Goal: Task Accomplishment & Management: Use online tool/utility

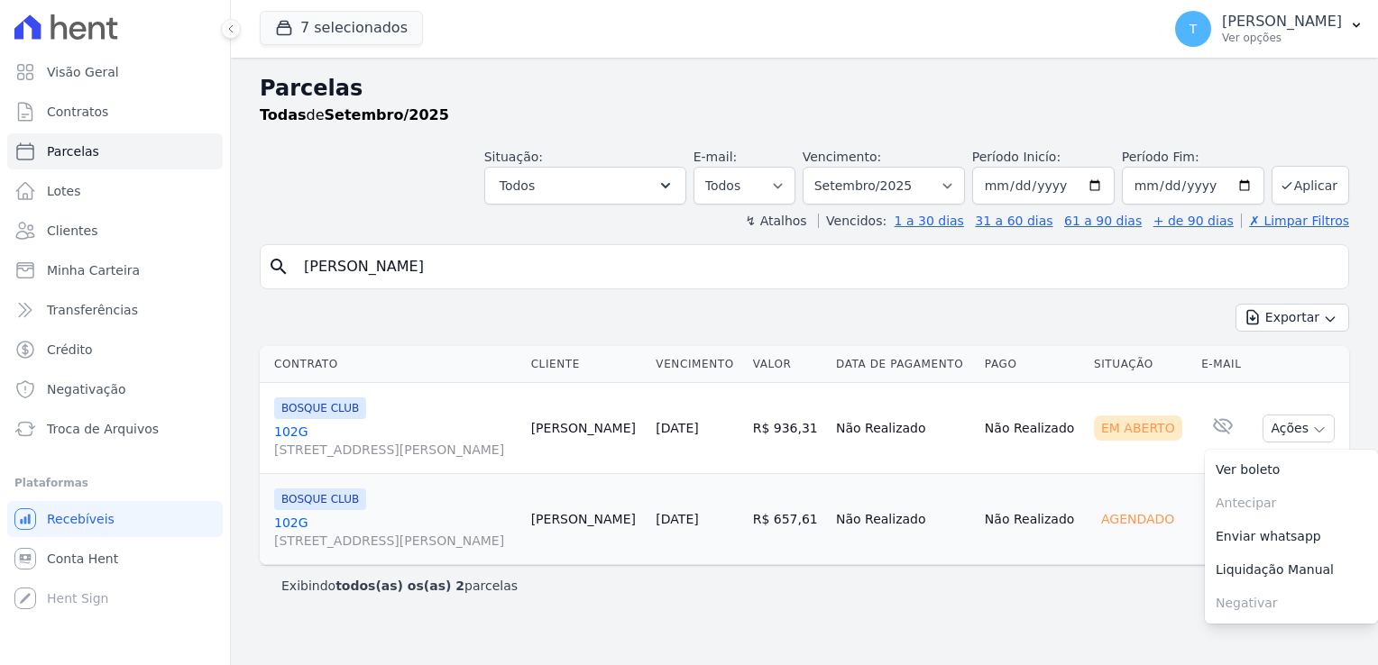
select select
click at [112, 435] on span "Troca de Arquivos" at bounding box center [103, 429] width 112 height 18
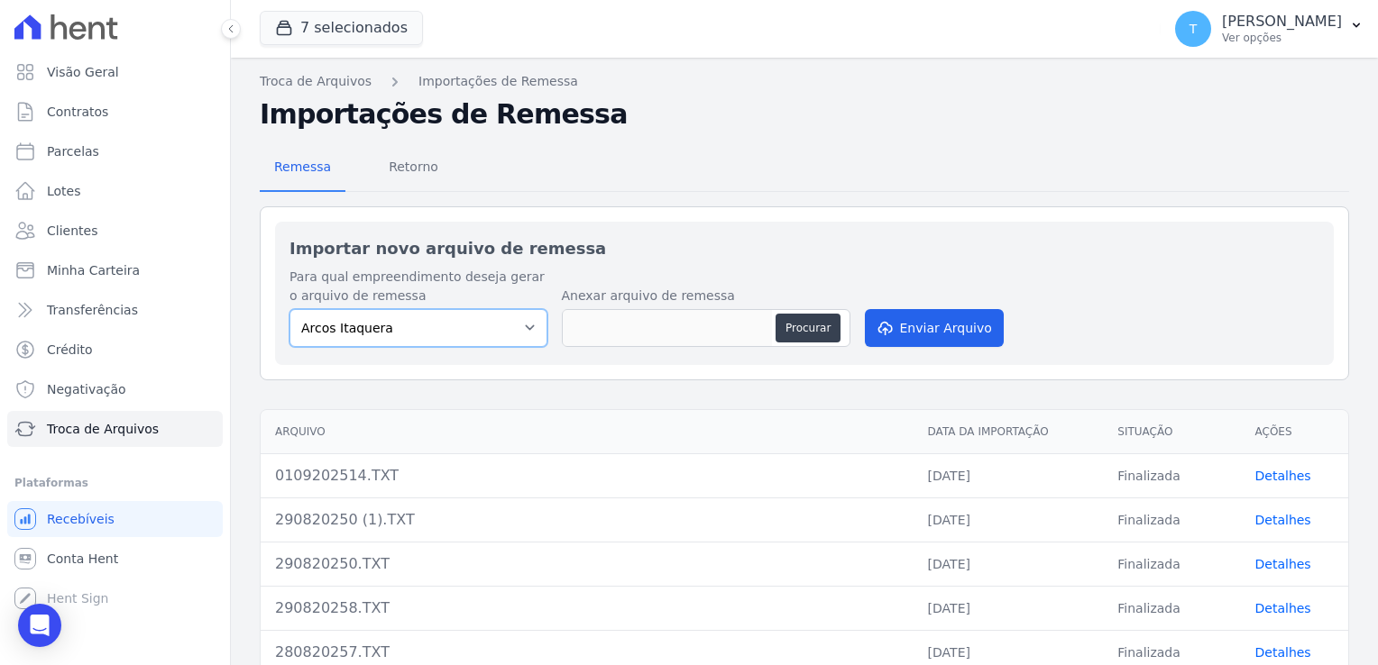
click at [529, 327] on select "[PERSON_NAME] Itaquera [GEOGRAPHIC_DATA][PERSON_NAME] Inspire BOSQUE CLUB ARTE …" at bounding box center [418, 328] width 258 height 38
select select "798d34ef-1a76-4a01-aecd-278a2202ade3"
click at [289, 309] on select "[PERSON_NAME] Itaquera [GEOGRAPHIC_DATA][PERSON_NAME] Inspire BOSQUE CLUB ARTE …" at bounding box center [418, 328] width 258 height 38
click at [848, 329] on div "Para qual empreendimento deseja gerar o arquivo de remessa [PERSON_NAME] Itaque…" at bounding box center [804, 309] width 1030 height 83
click at [822, 335] on button "Procurar" at bounding box center [807, 328] width 65 height 29
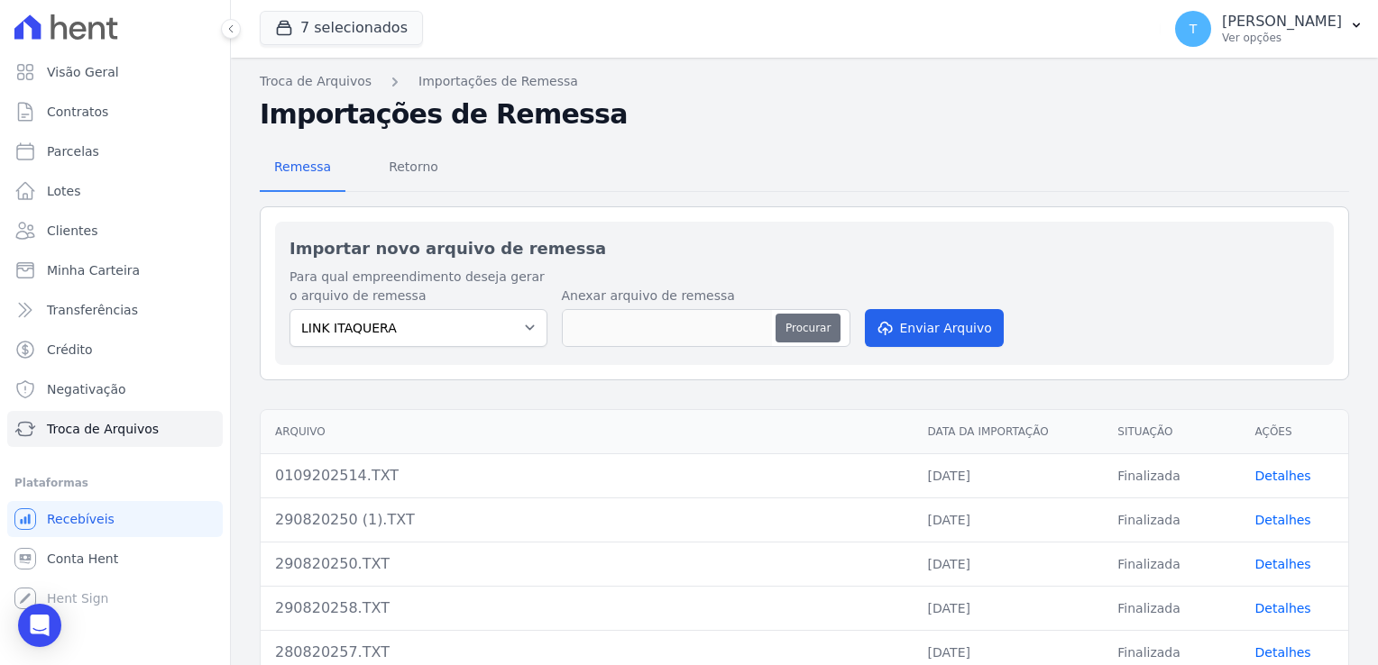
type input "010920257.TXT"
click at [913, 326] on button "Enviar Arquivo" at bounding box center [934, 328] width 139 height 38
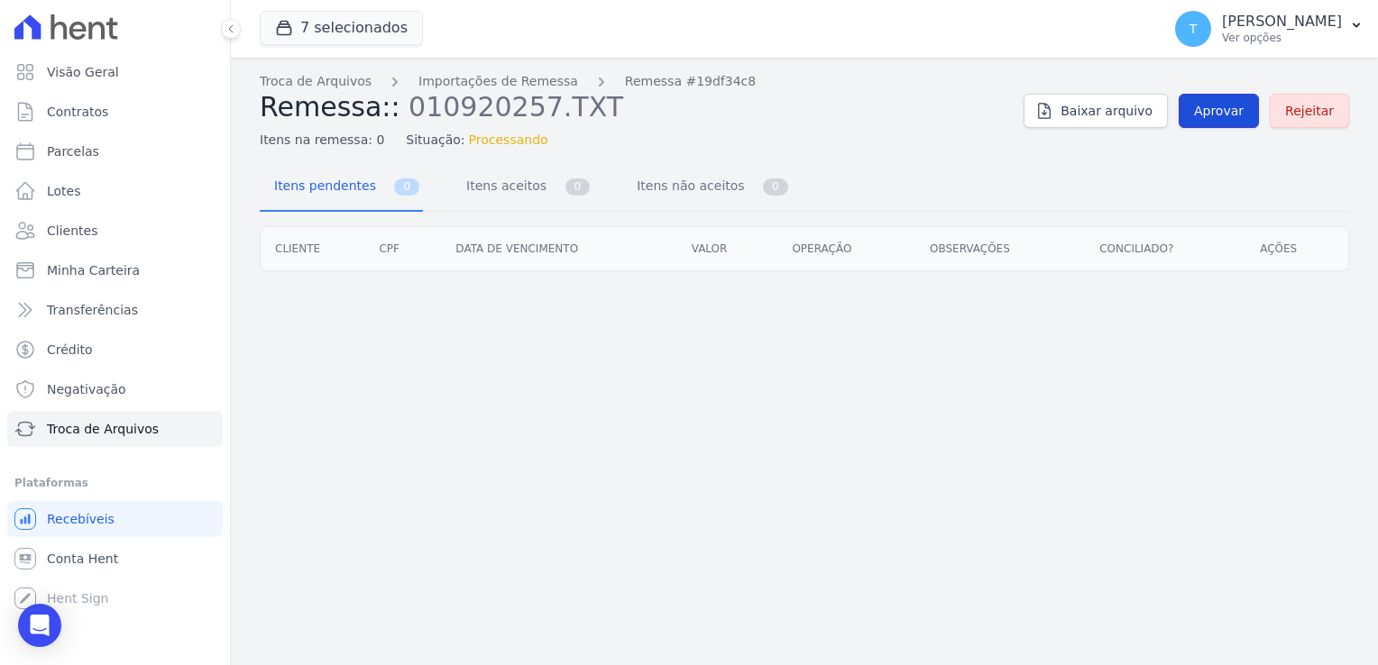
click at [1207, 107] on span "Aprovar" at bounding box center [1219, 111] width 50 height 18
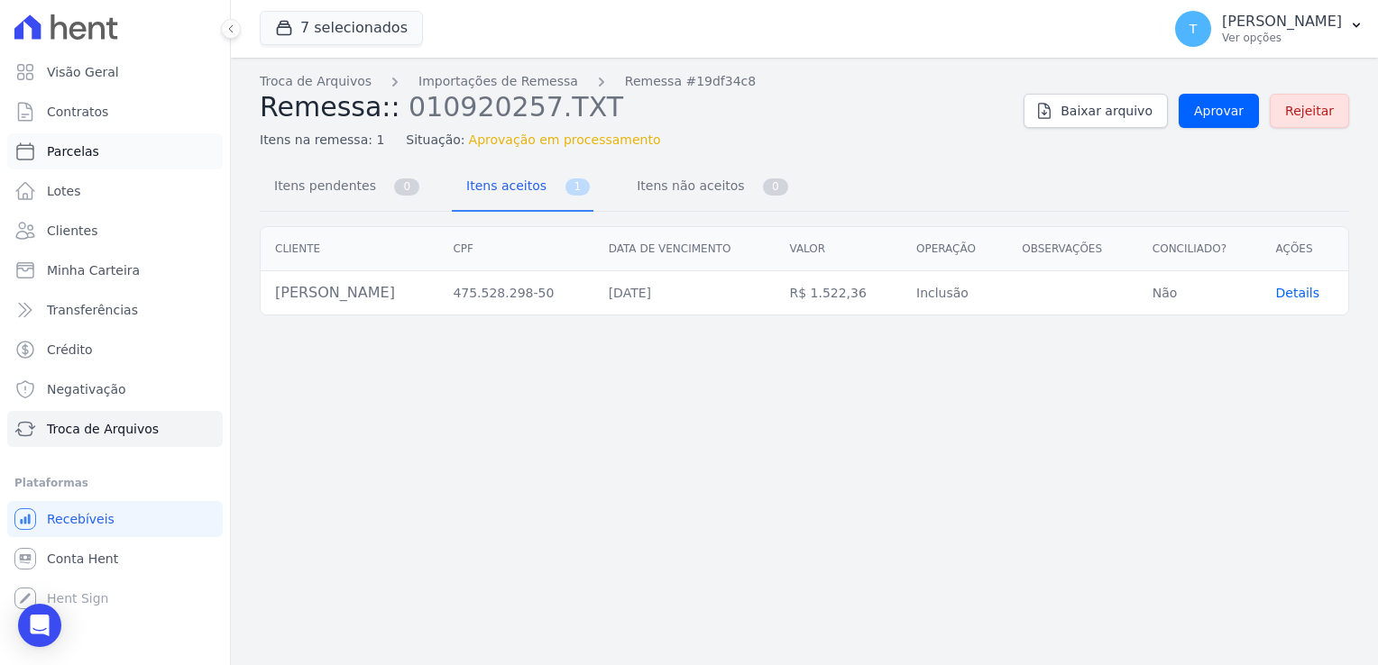
click at [91, 146] on span "Parcelas" at bounding box center [73, 151] width 52 height 18
select select
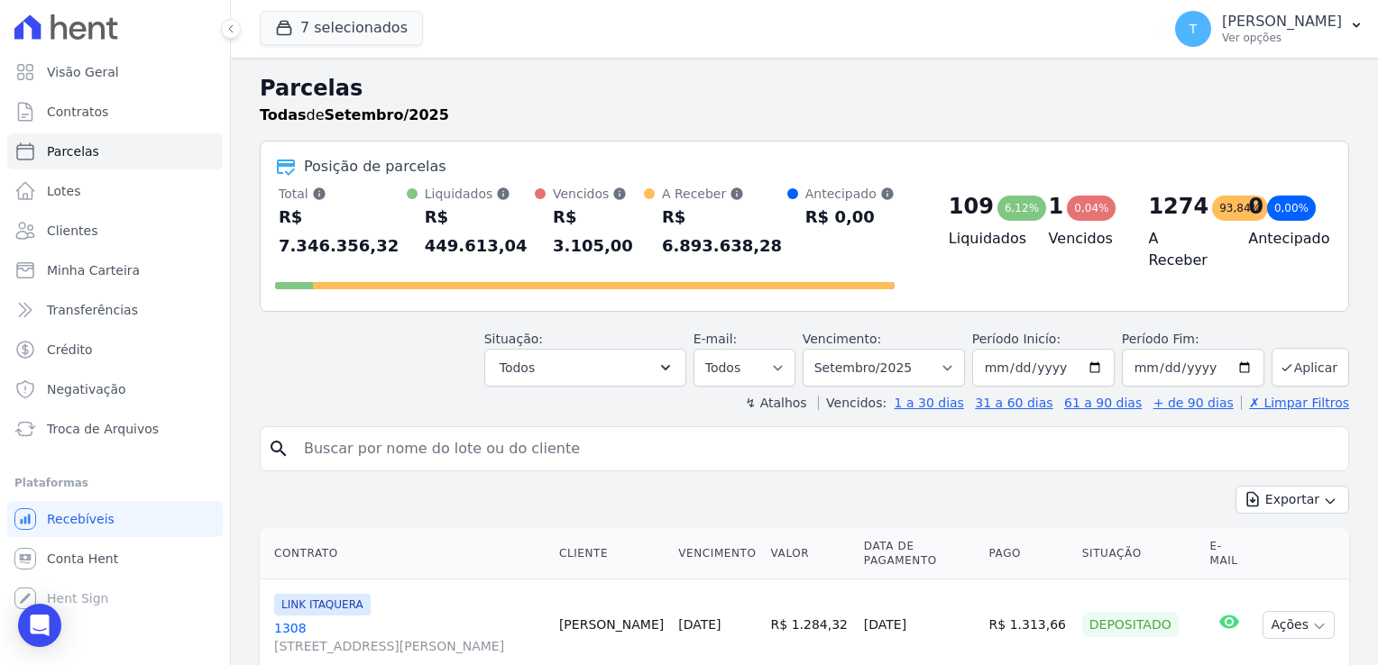
click at [380, 431] on input "search" at bounding box center [817, 449] width 1048 height 36
paste input "[PERSON_NAME]"
type input "[PERSON_NAME]"
select select
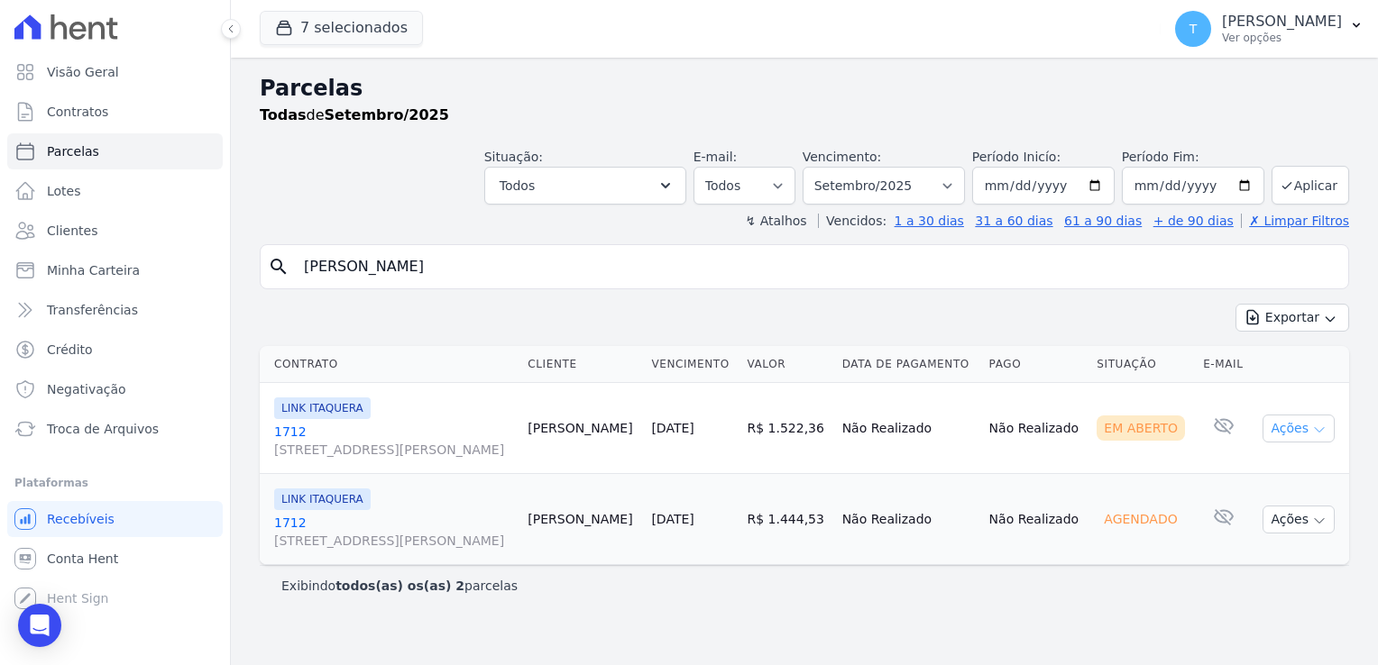
click at [1318, 423] on icon "button" at bounding box center [1319, 430] width 14 height 14
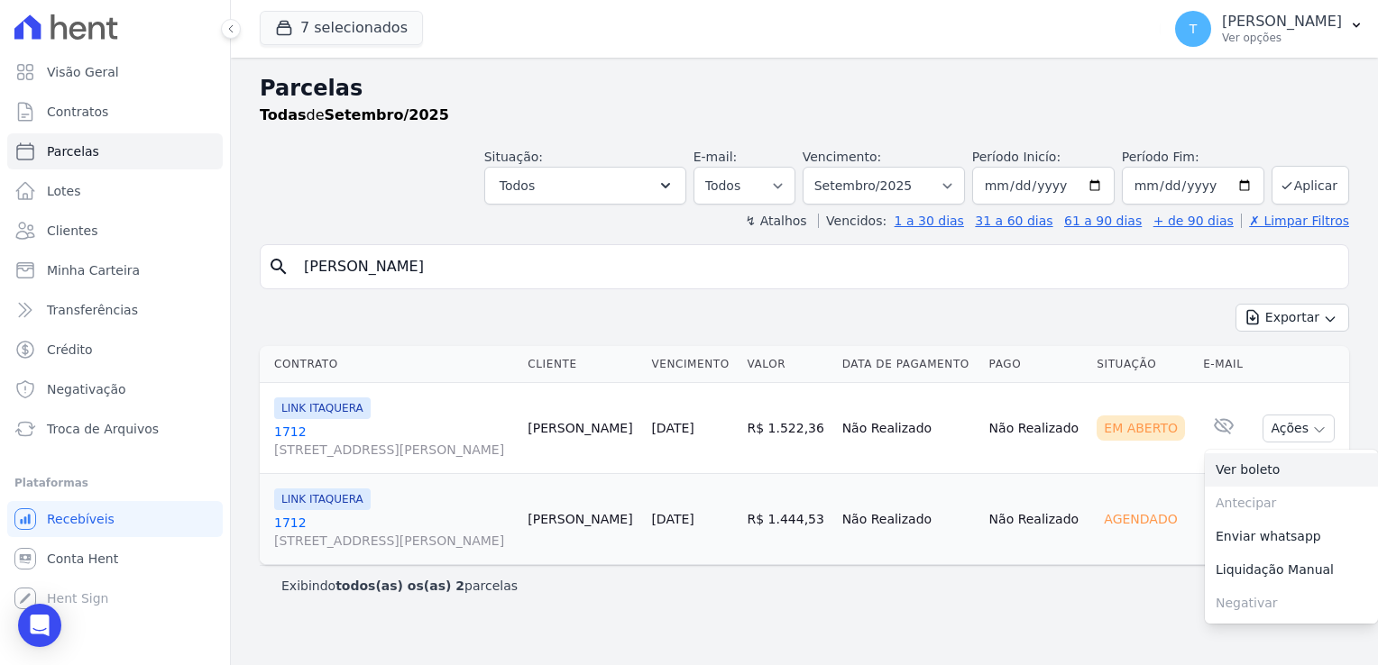
click at [1275, 464] on link "Ver boleto" at bounding box center [1291, 470] width 173 height 33
